Goal: Task Accomplishment & Management: Manage account settings

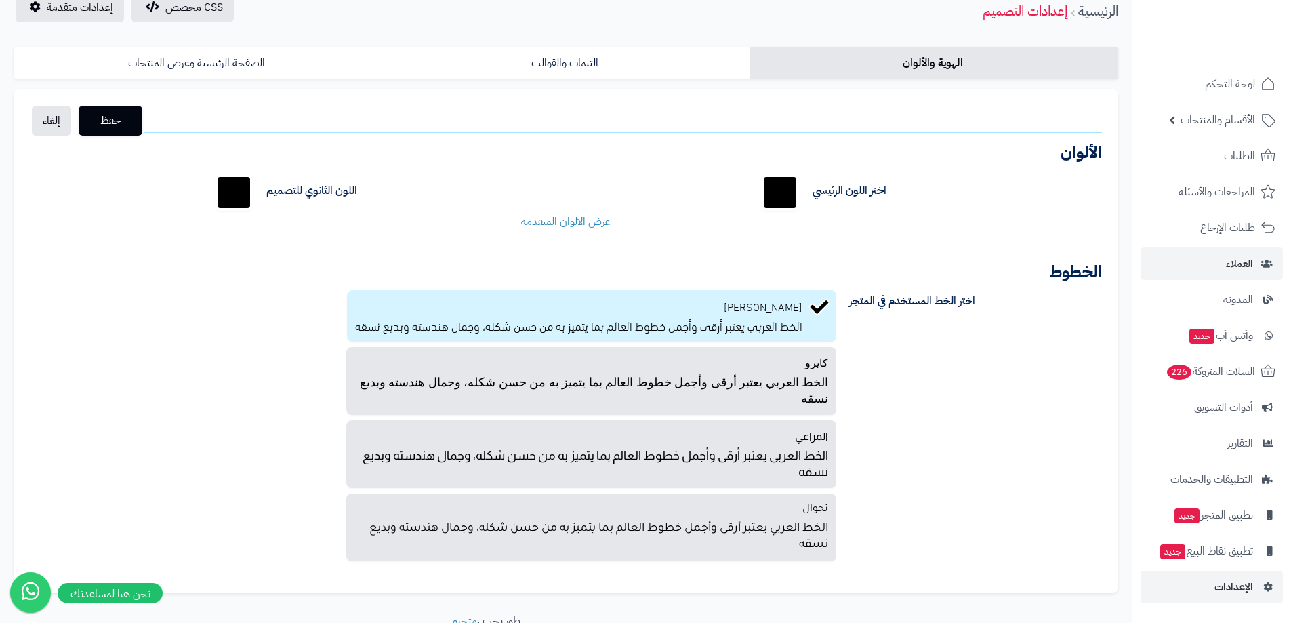
scroll to position [152, 0]
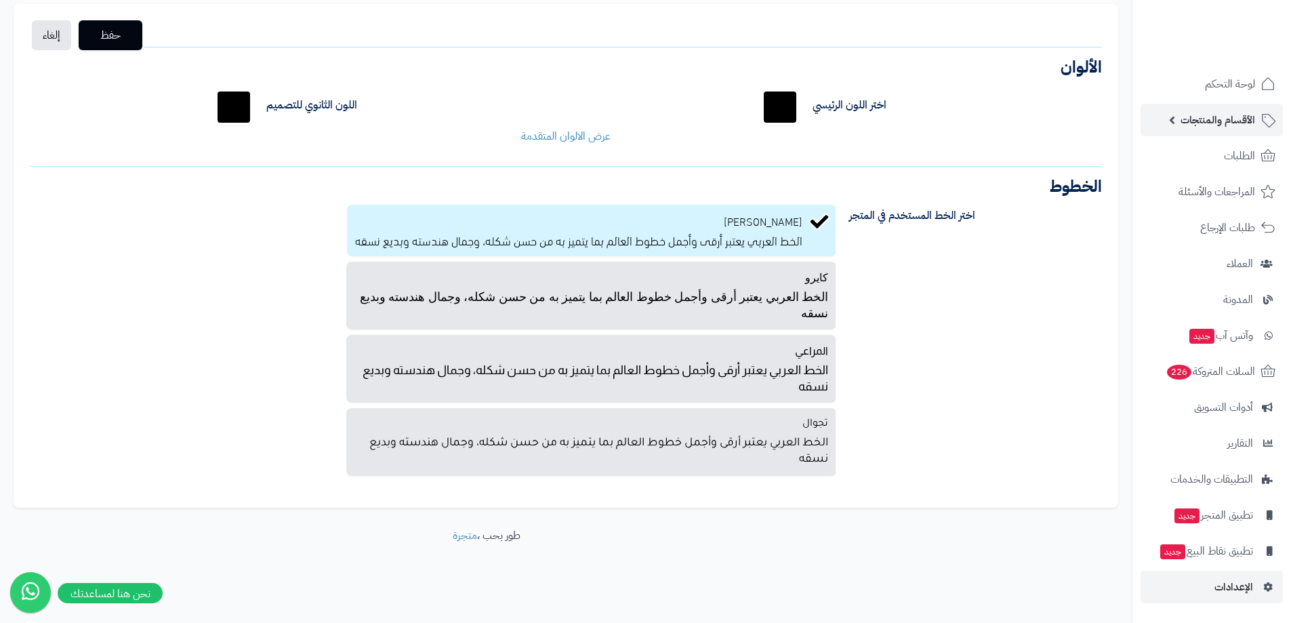
click at [1226, 126] on span "الأقسام والمنتجات" at bounding box center [1217, 119] width 75 height 19
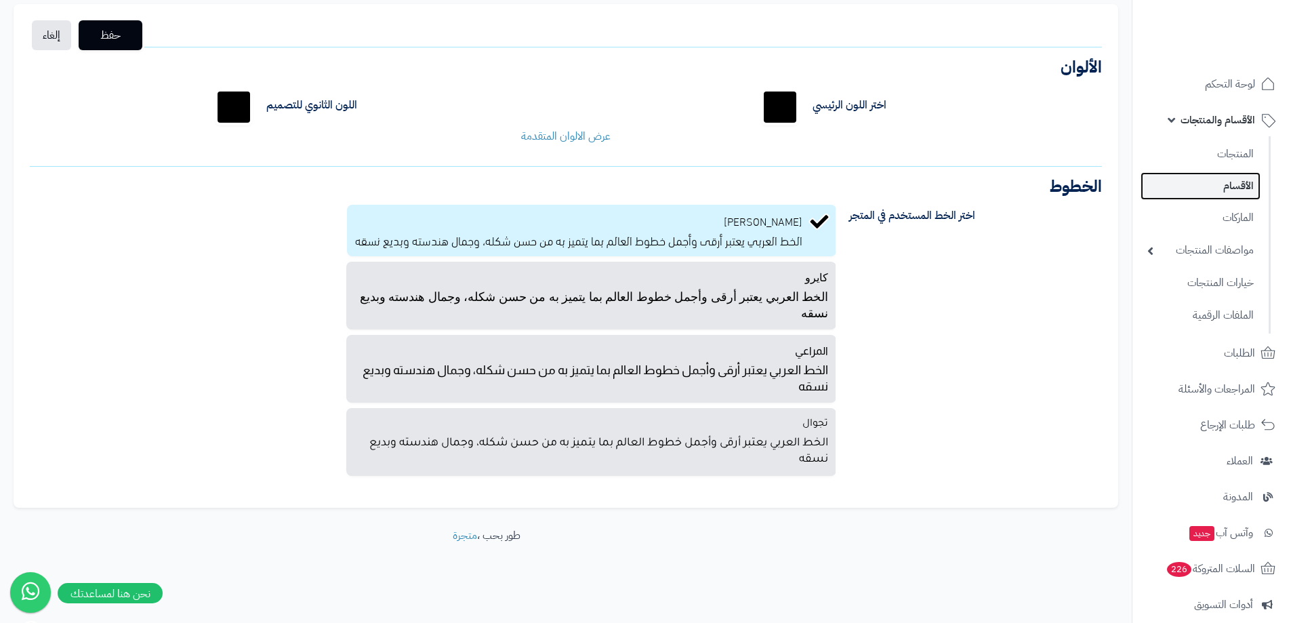
click at [1227, 185] on link "الأقسام" at bounding box center [1201, 186] width 120 height 28
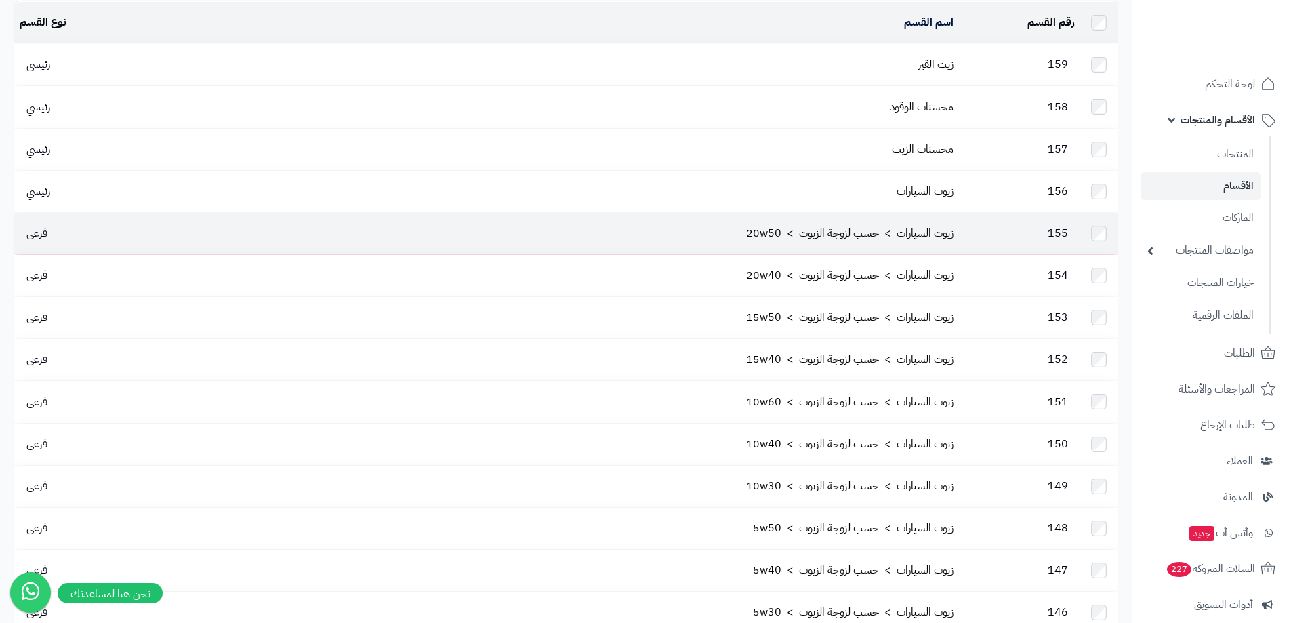
scroll to position [136, 0]
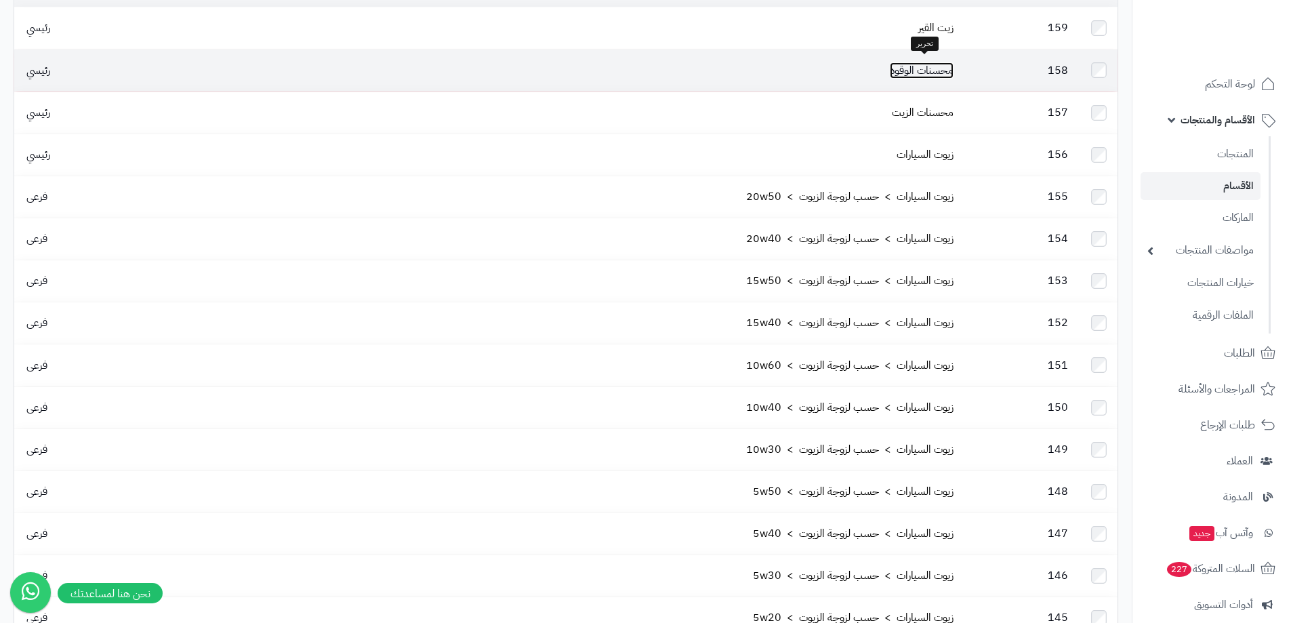
click at [910, 68] on link "محسنات الوقود" at bounding box center [922, 70] width 64 height 16
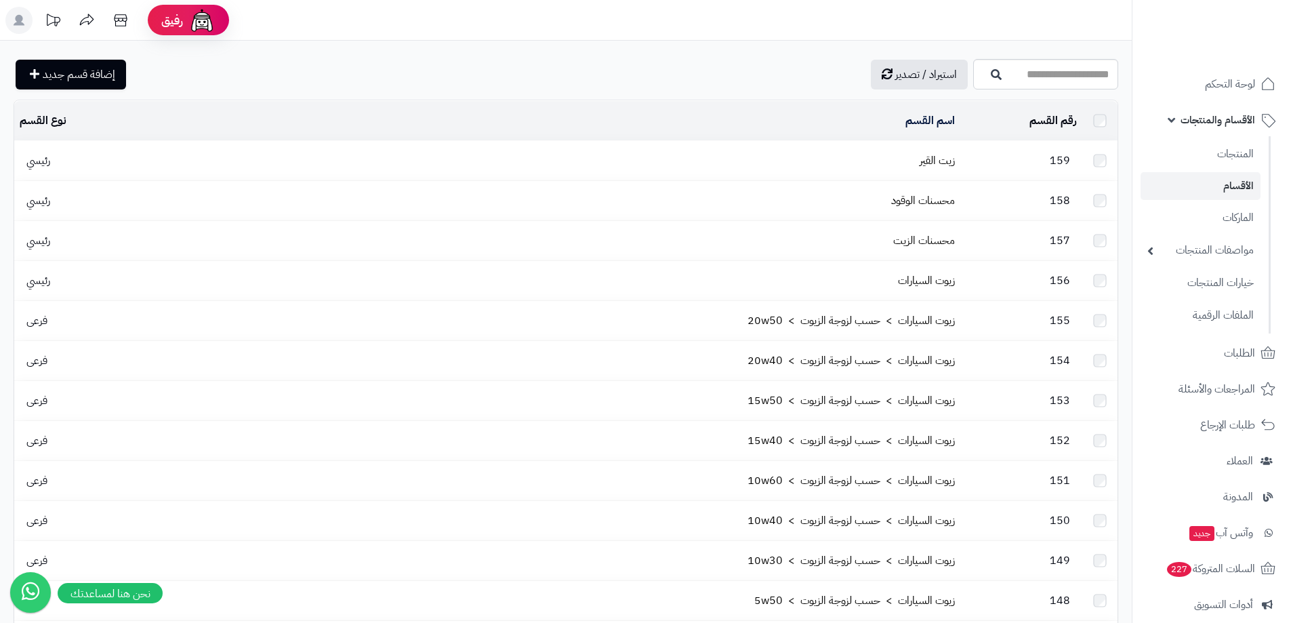
scroll to position [121, 0]
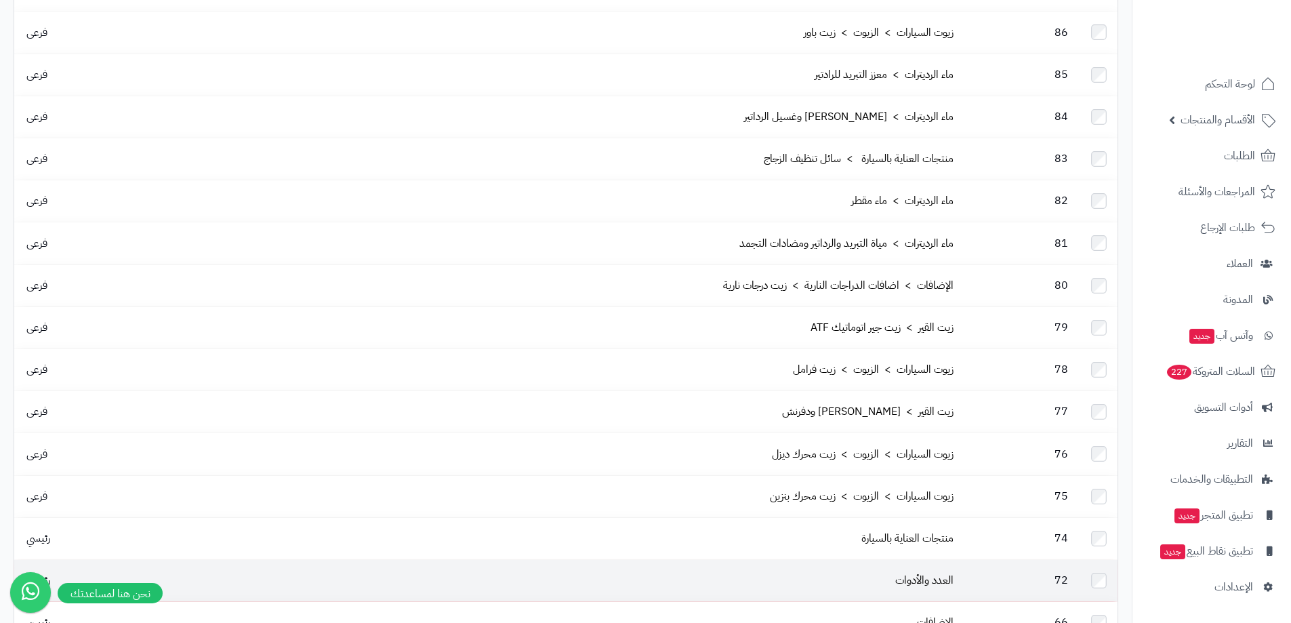
scroll to position [2251, 0]
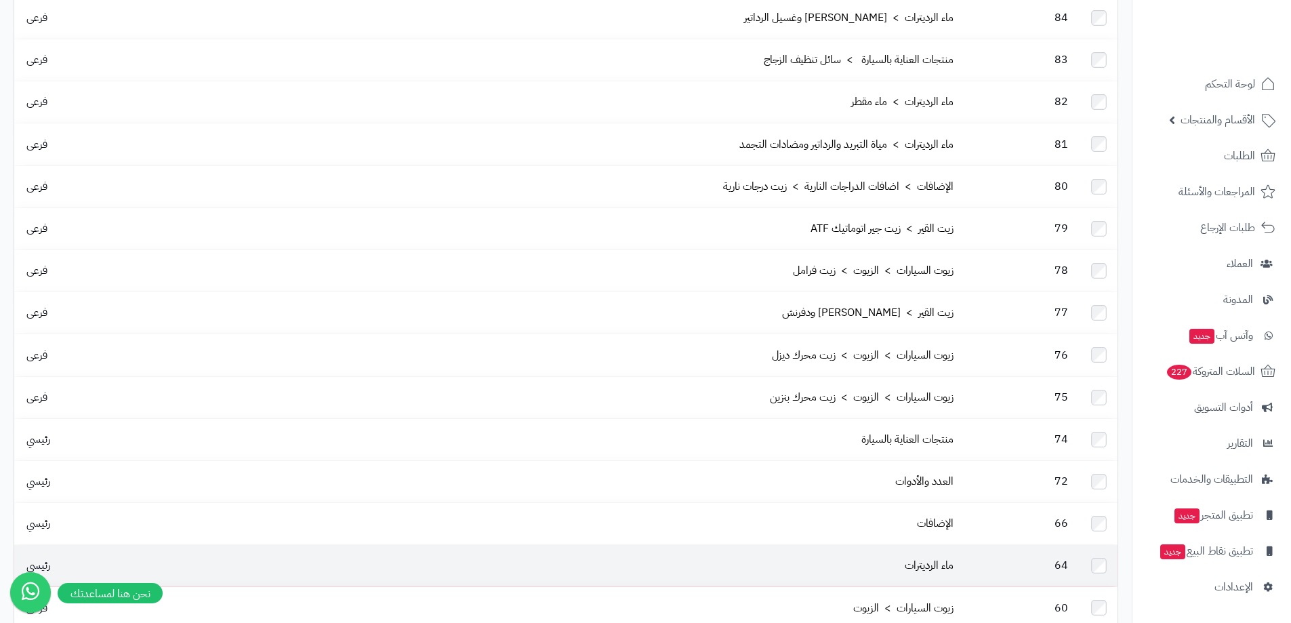
click at [201, 545] on td "ماء الرديترات" at bounding box center [546, 565] width 825 height 41
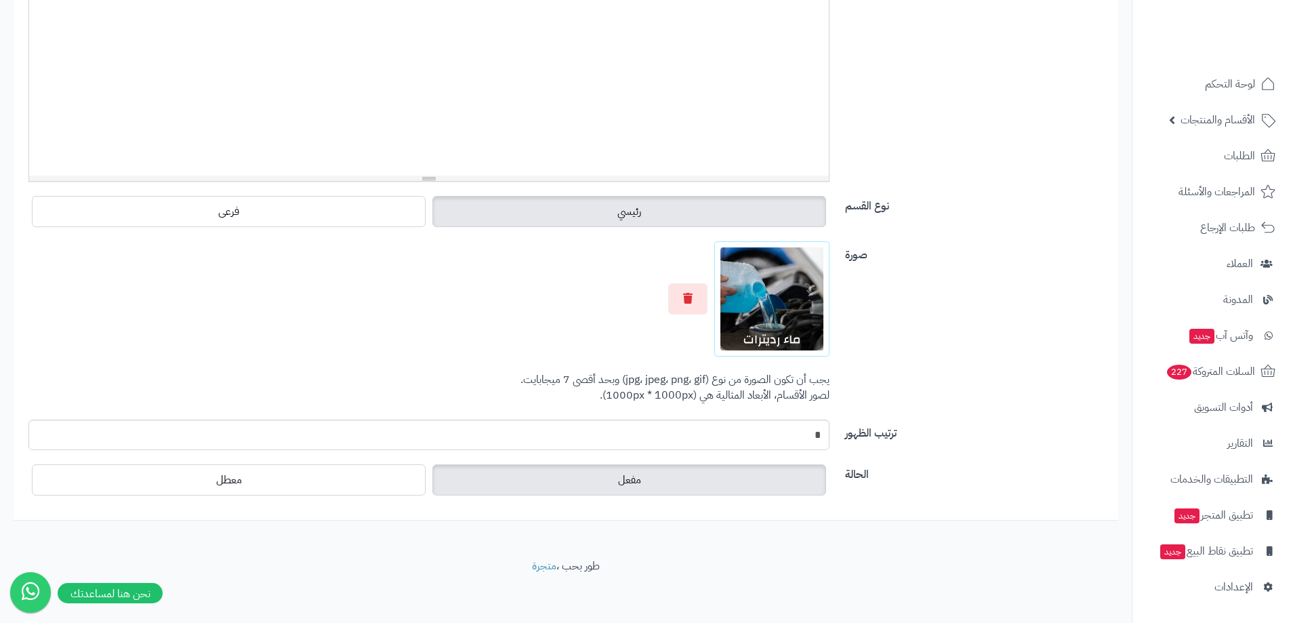
scroll to position [379, 0]
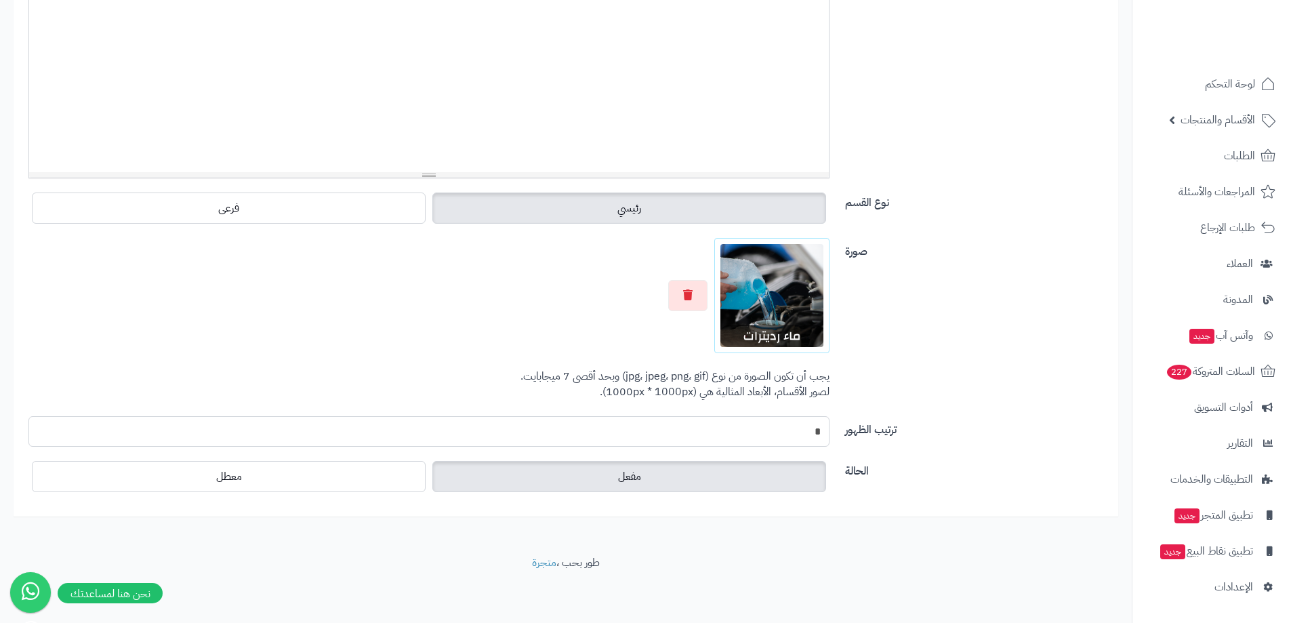
drag, startPoint x: 805, startPoint y: 430, endPoint x: 827, endPoint y: 430, distance: 22.4
click at [827, 430] on input "*" at bounding box center [428, 431] width 801 height 30
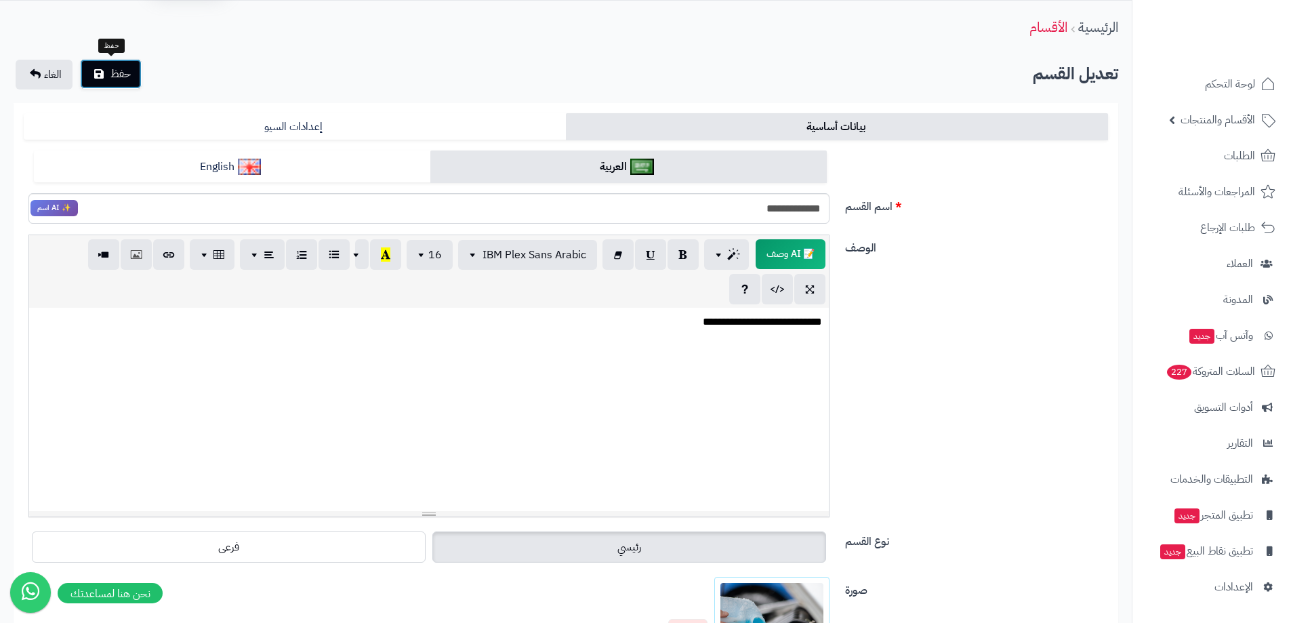
click at [126, 72] on span "حفظ" at bounding box center [120, 74] width 20 height 16
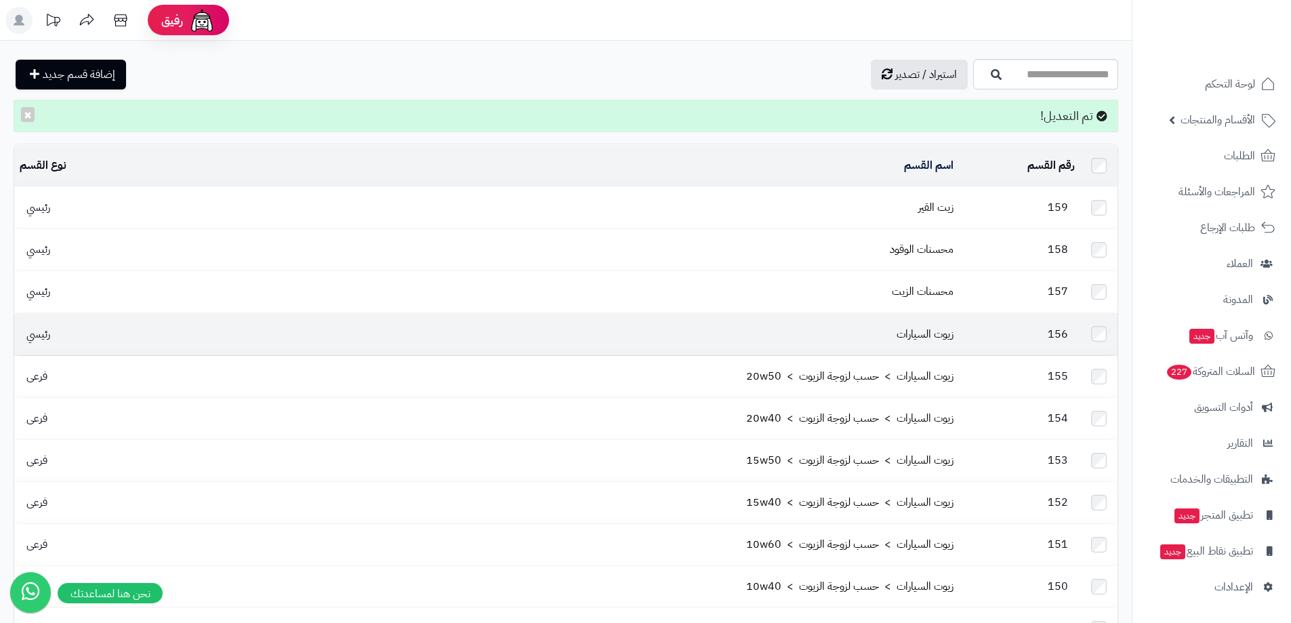
click at [829, 316] on td "زيوت السيارات" at bounding box center [546, 333] width 825 height 41
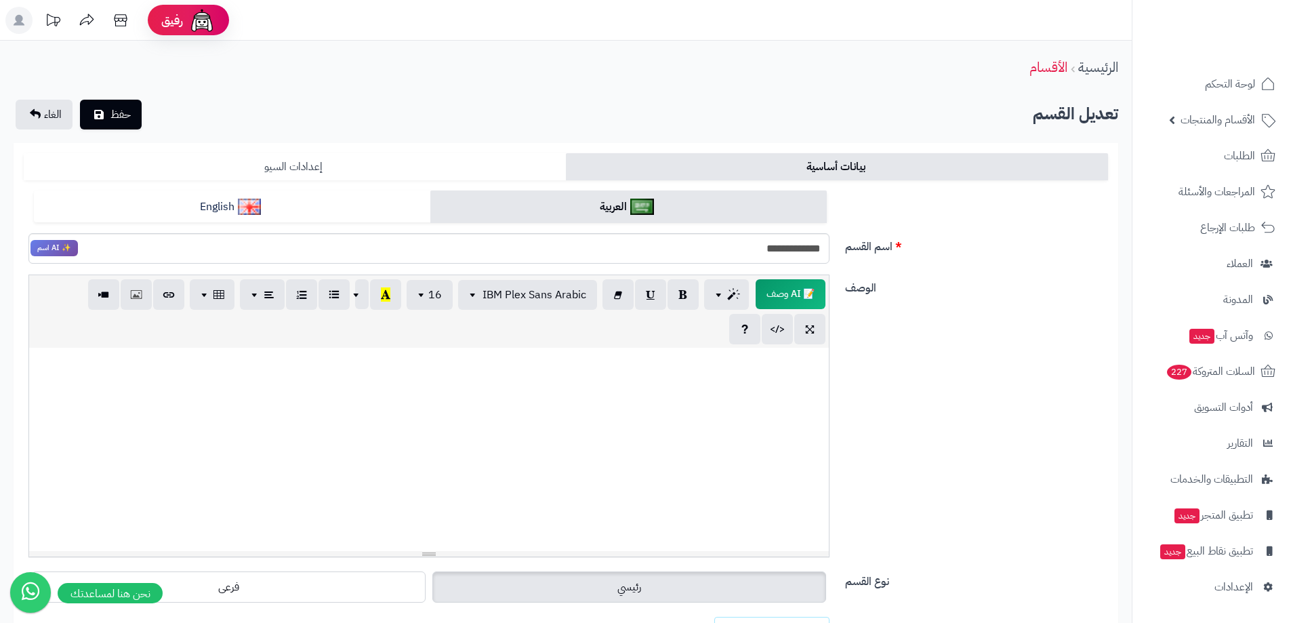
click at [367, 163] on link "إعدادات السيو" at bounding box center [295, 166] width 542 height 27
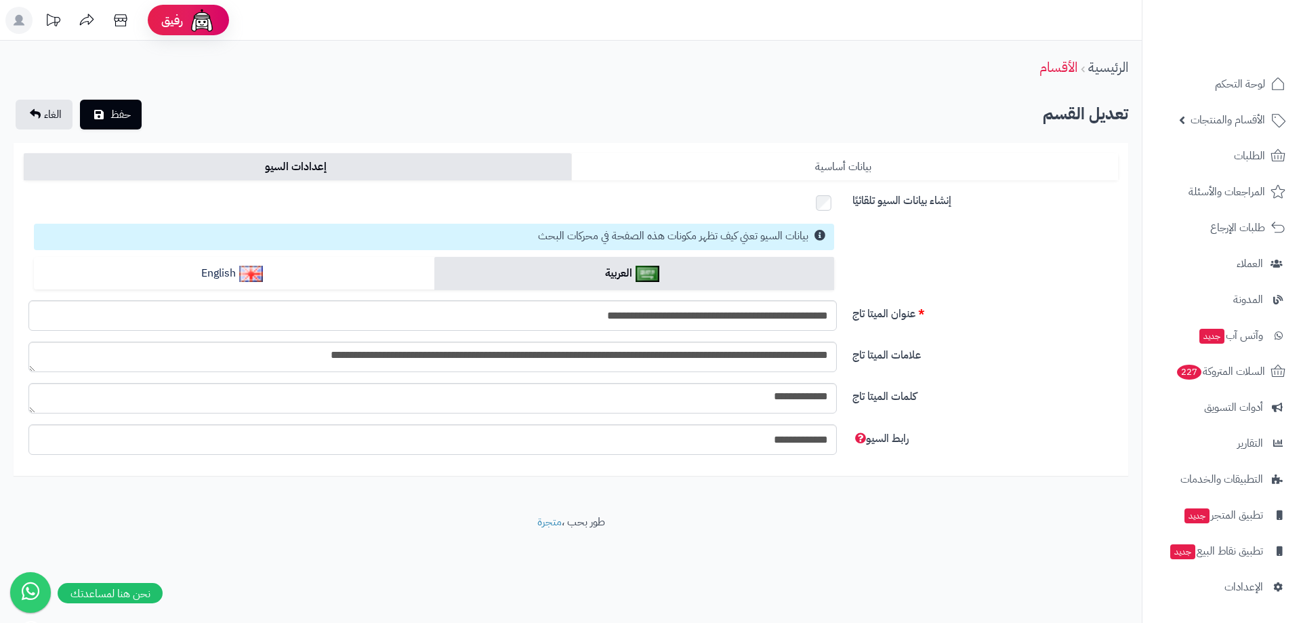
click at [907, 155] on link "بيانات أساسية" at bounding box center [845, 166] width 548 height 27
